Goal: Transaction & Acquisition: Purchase product/service

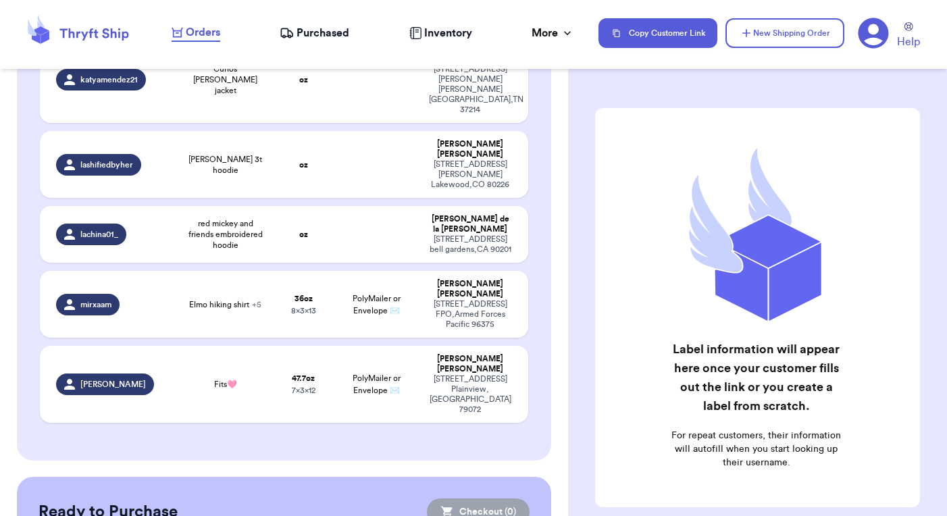
scroll to position [353, 0]
click at [315, 346] on td "47.7 oz 7 x 3 x 12" at bounding box center [303, 384] width 59 height 77
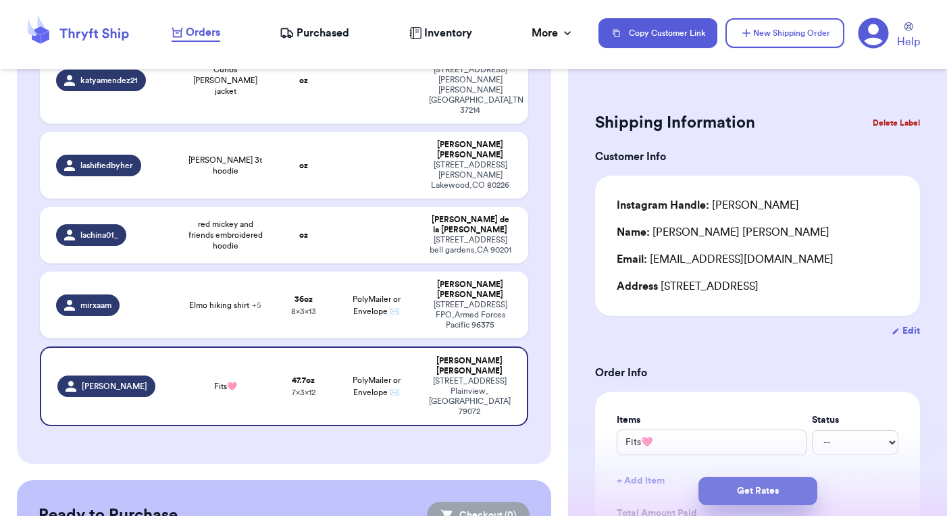
click at [747, 492] on button "Get Rates" at bounding box center [757, 491] width 119 height 28
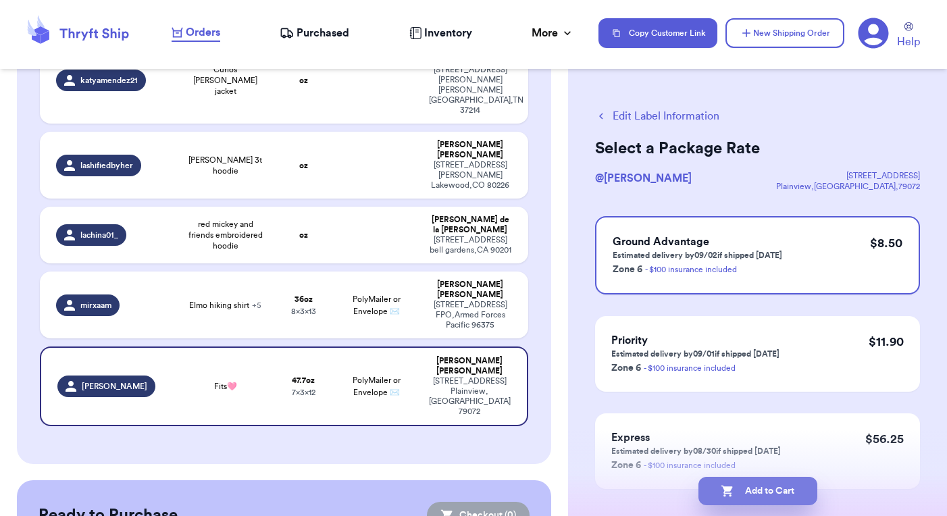
click at [755, 491] on button "Add to Cart" at bounding box center [757, 491] width 119 height 28
checkbox input "true"
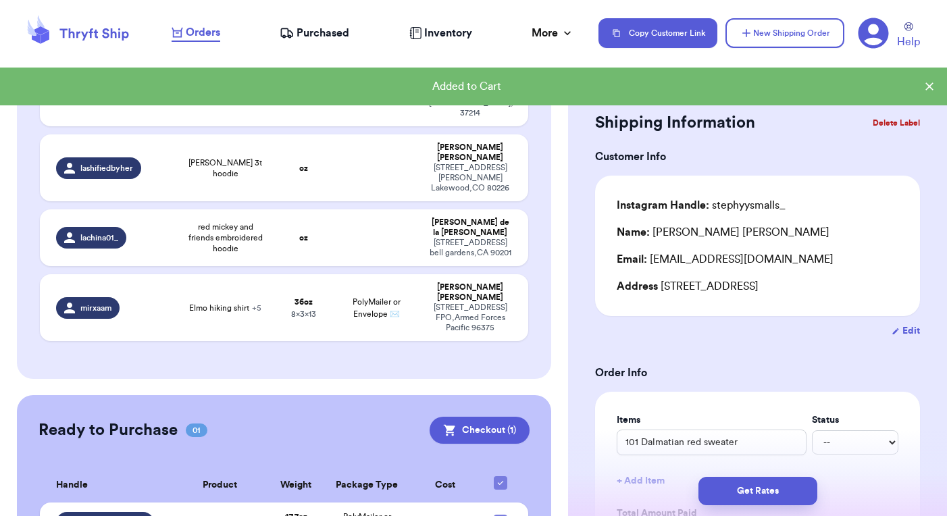
scroll to position [304, 0]
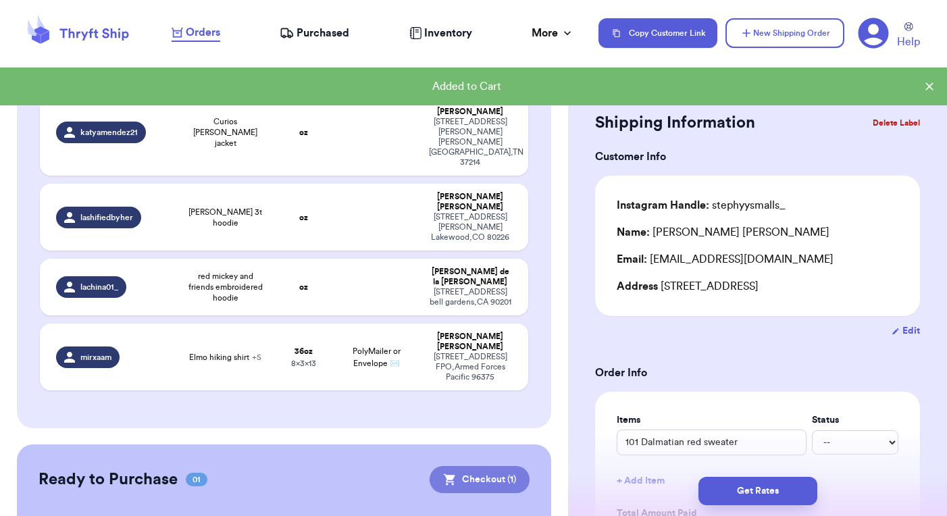
click at [481, 466] on button "Checkout ( 1 )" at bounding box center [479, 479] width 100 height 27
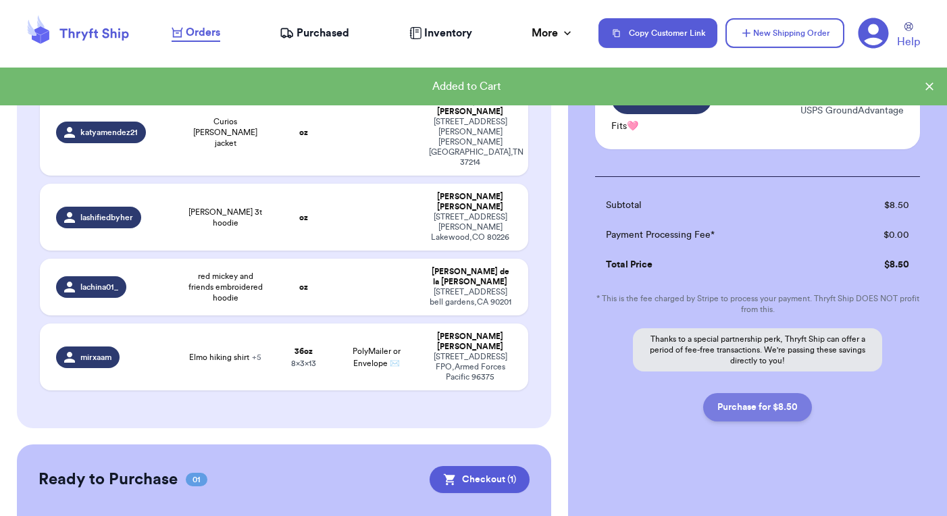
scroll to position [101, 0]
click at [732, 409] on button "Purchase for $8.50" at bounding box center [757, 407] width 109 height 28
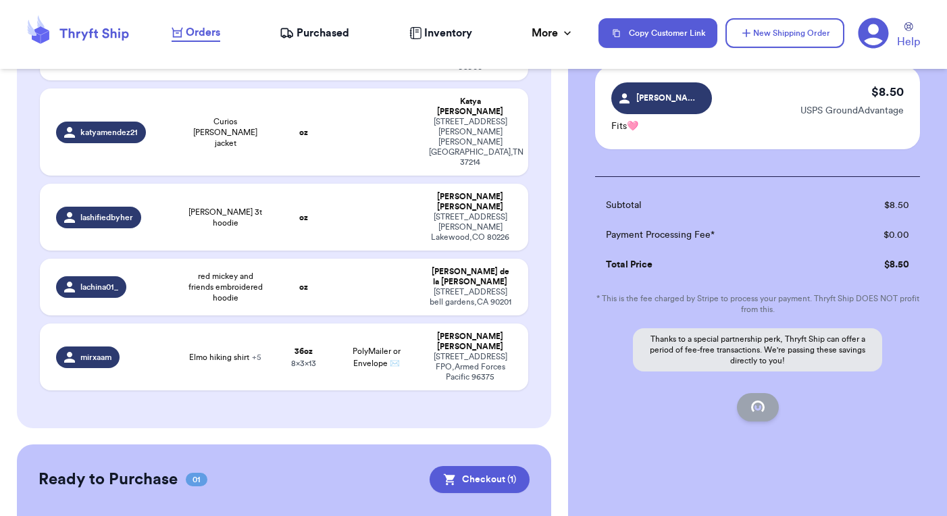
checkbox input "false"
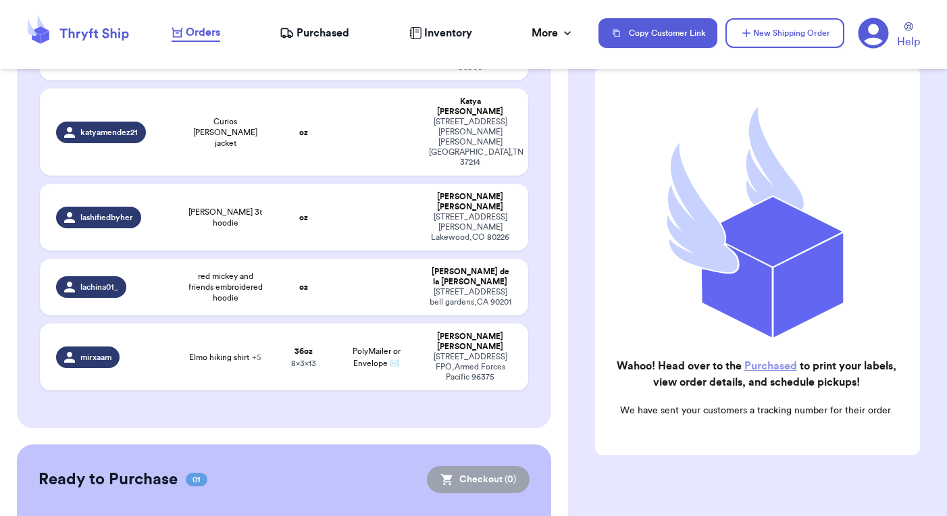
checkbox input "true"
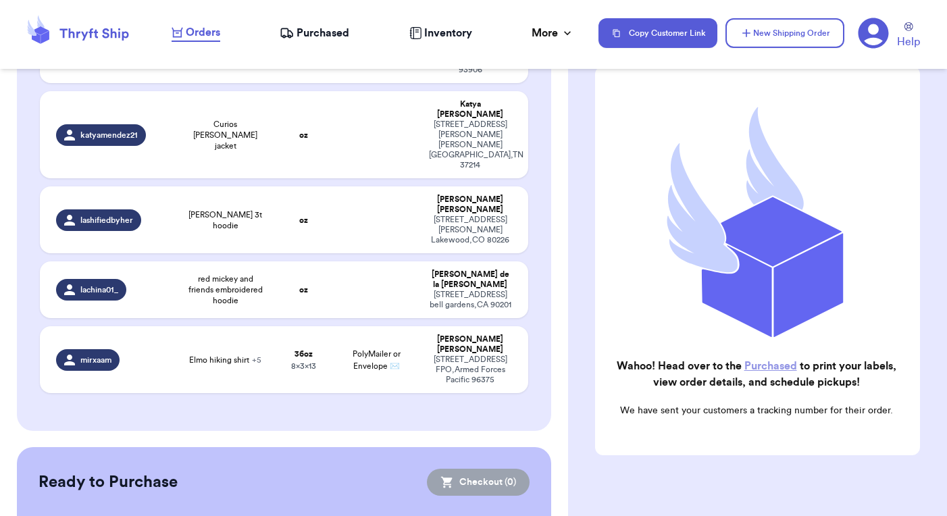
click at [300, 26] on span "Purchased" at bounding box center [322, 33] width 53 height 16
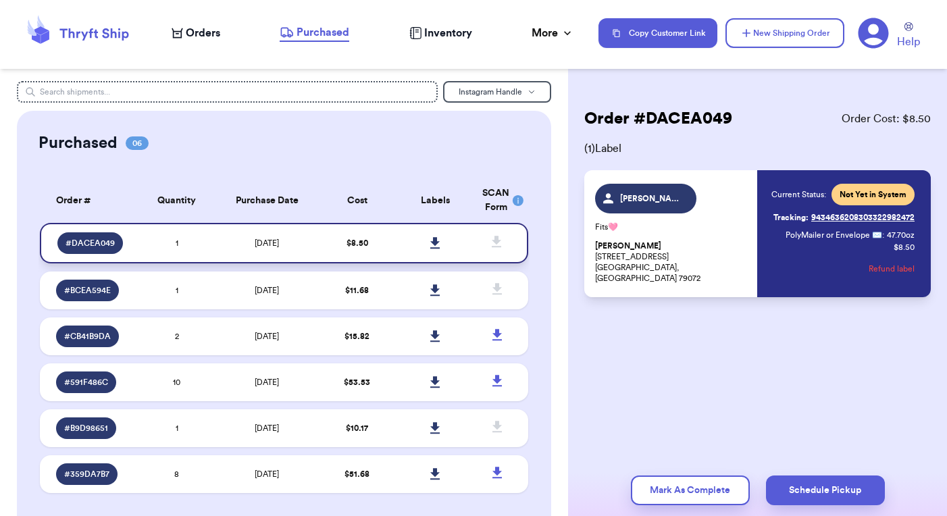
click at [430, 248] on icon at bounding box center [434, 242] width 9 height 11
